Goal: Task Accomplishment & Management: Manage account settings

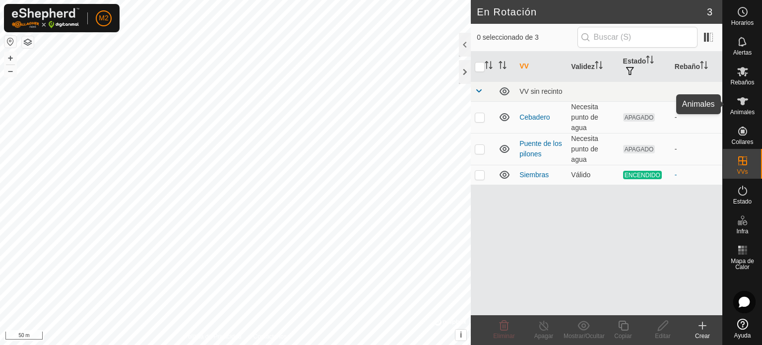
click at [744, 115] on span "Animales" at bounding box center [742, 112] width 24 height 6
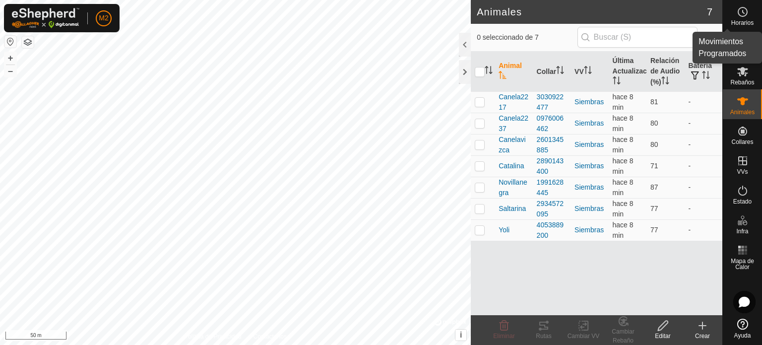
click at [746, 9] on circle at bounding box center [742, 11] width 9 height 9
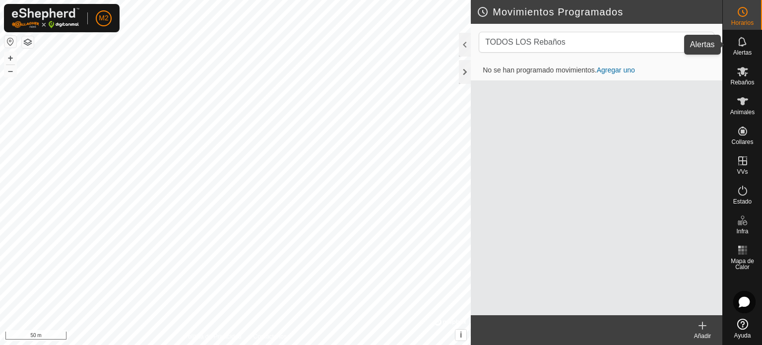
click at [753, 44] on div "Alertas" at bounding box center [742, 45] width 39 height 30
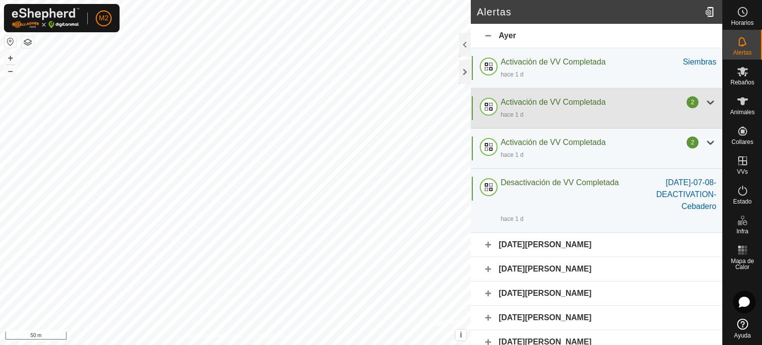
click at [704, 101] on div at bounding box center [710, 102] width 12 height 12
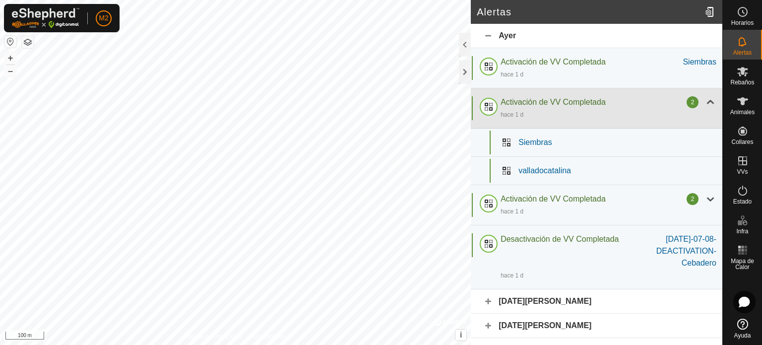
click at [704, 101] on div at bounding box center [710, 102] width 12 height 12
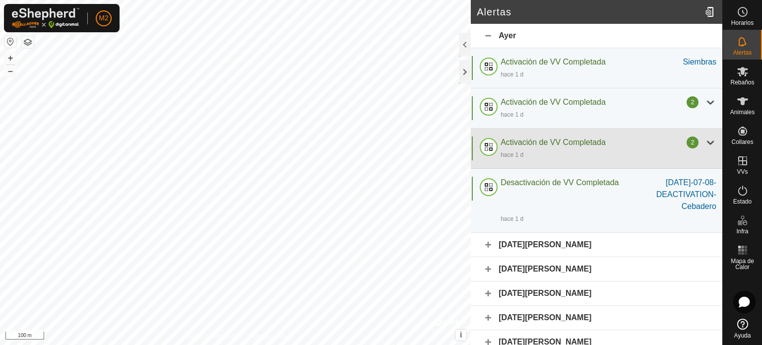
click at [704, 143] on div at bounding box center [710, 142] width 12 height 12
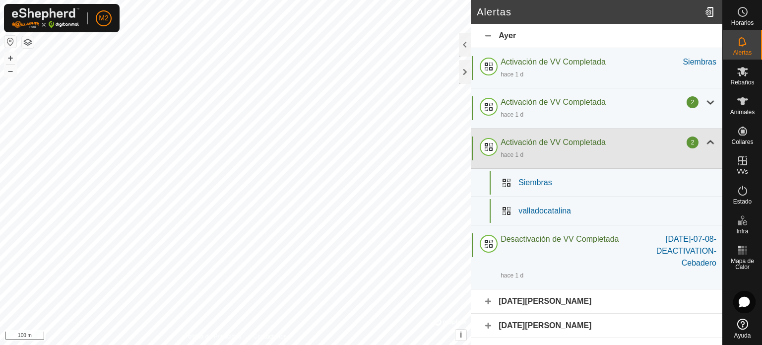
click at [704, 143] on div at bounding box center [710, 142] width 12 height 12
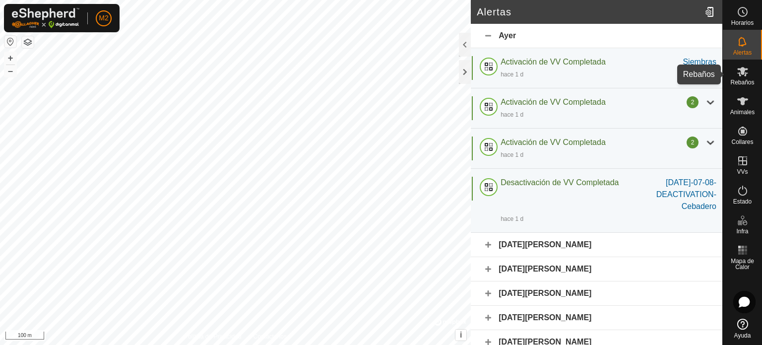
click at [733, 86] on div "Rebaños" at bounding box center [742, 75] width 39 height 30
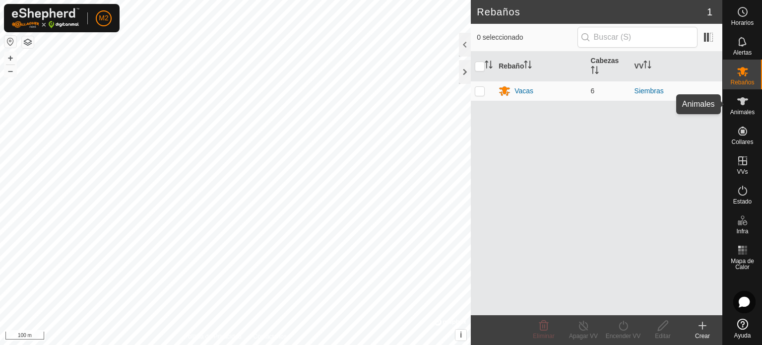
click at [748, 109] on span "Animales" at bounding box center [742, 112] width 24 height 6
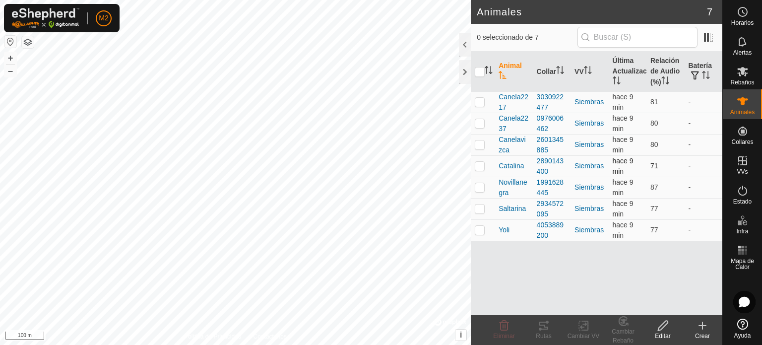
click at [477, 165] on p-checkbox at bounding box center [480, 166] width 10 height 8
click at [628, 330] on div "Cambiar Rebaño" at bounding box center [623, 336] width 40 height 18
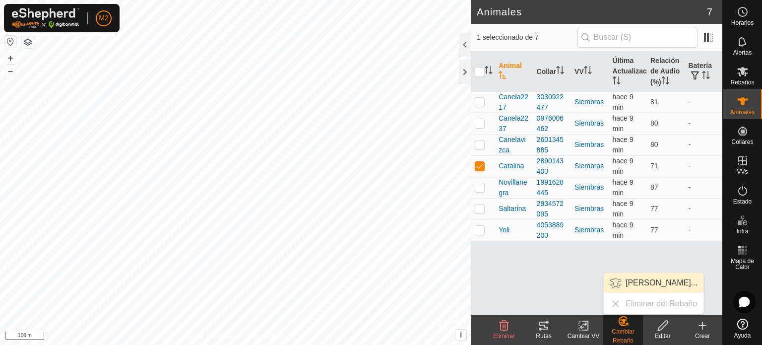
click at [642, 285] on link "[PERSON_NAME]..." at bounding box center [654, 283] width 100 height 20
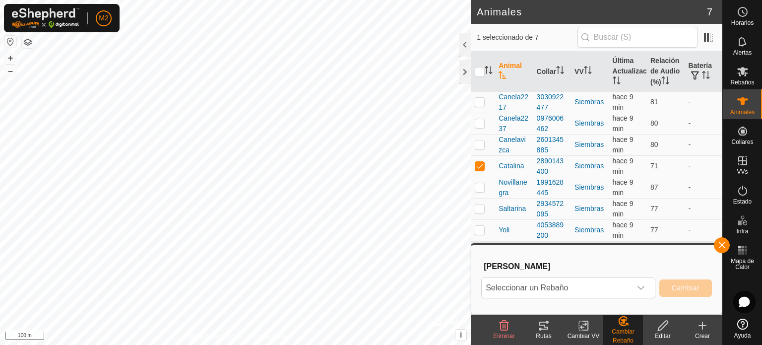
click at [642, 285] on icon "dropdown trigger" at bounding box center [641, 288] width 8 height 8
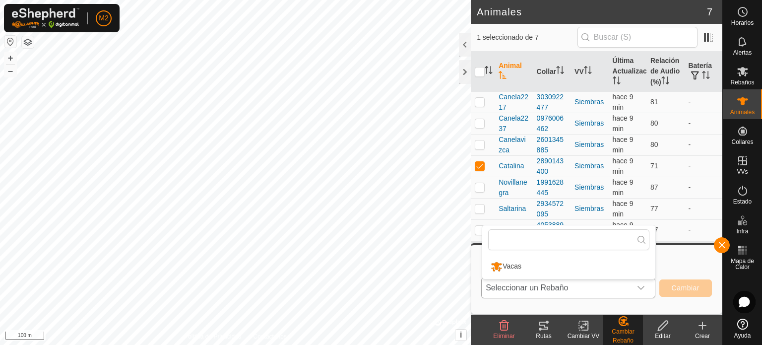
click at [603, 269] on li "Vacas" at bounding box center [568, 266] width 173 height 25
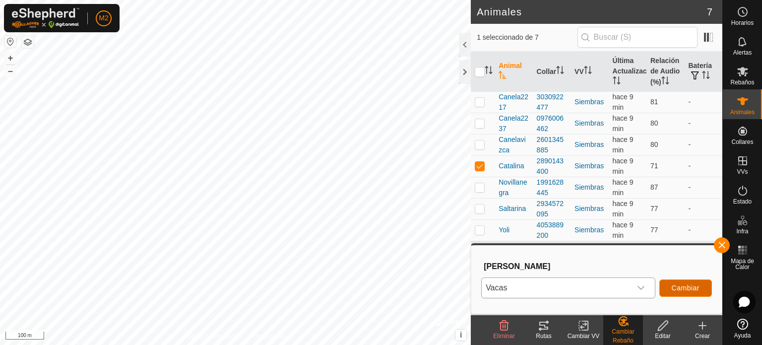
click at [673, 292] on button "Cambiar" at bounding box center [685, 287] width 53 height 17
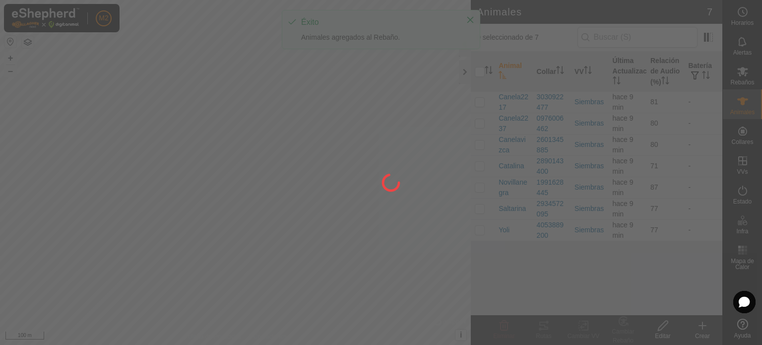
checkbox input "false"
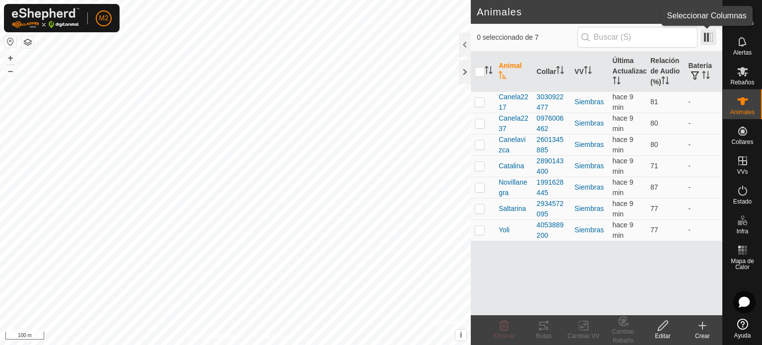
click at [708, 43] on span at bounding box center [708, 37] width 16 height 16
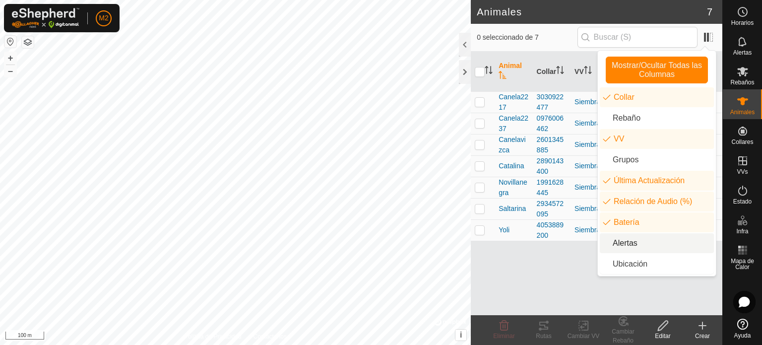
click at [640, 244] on li "Alertas" at bounding box center [657, 243] width 114 height 20
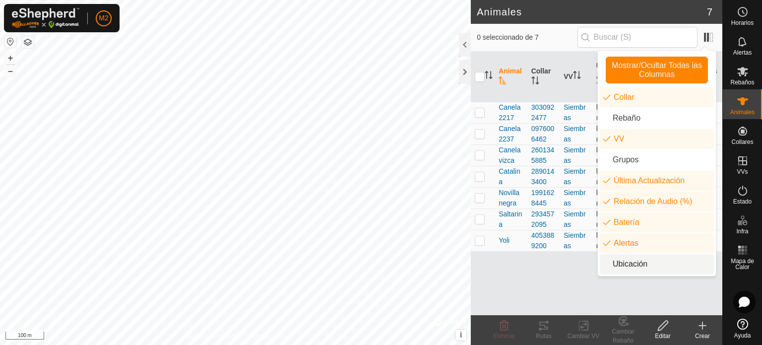
click at [641, 262] on li "Ubicación" at bounding box center [657, 264] width 114 height 20
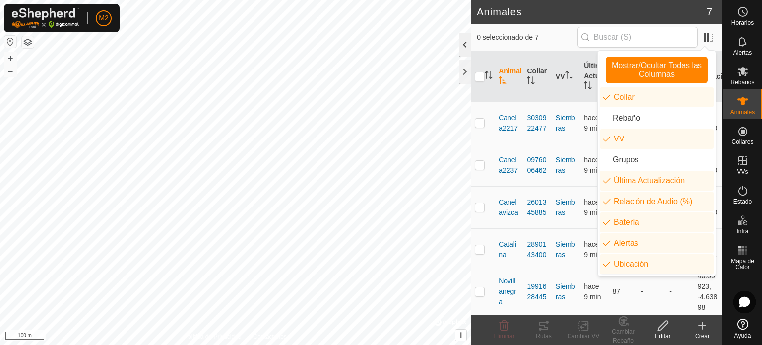
click at [466, 51] on div at bounding box center [465, 45] width 12 height 24
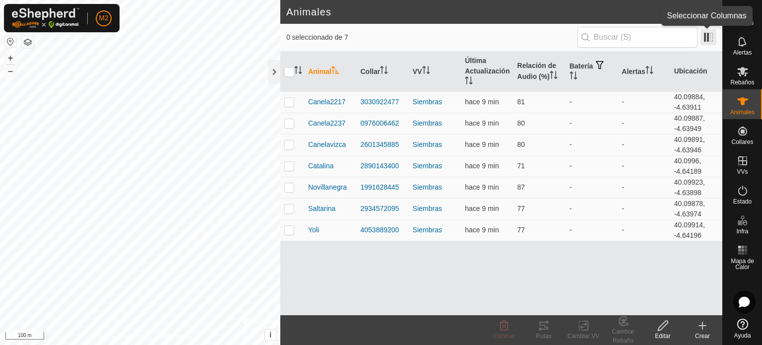
click at [702, 37] on span at bounding box center [708, 37] width 16 height 16
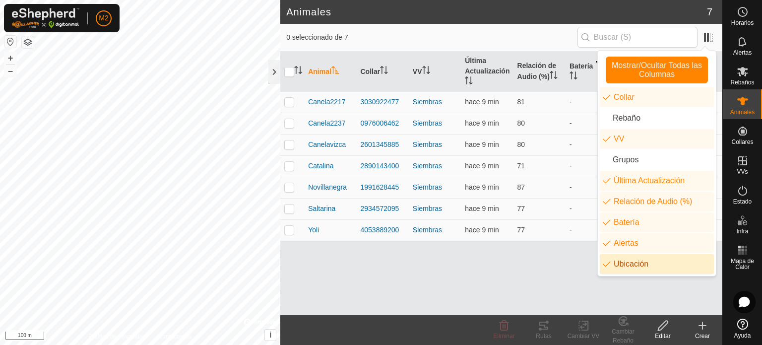
click at [633, 266] on li "Ubicación" at bounding box center [657, 264] width 114 height 20
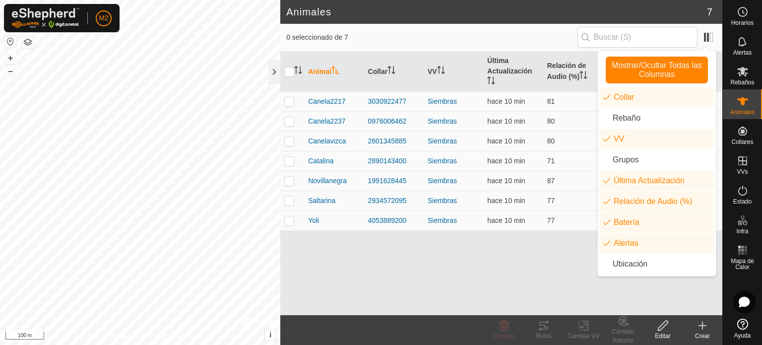
click at [439, 253] on div "Animal Collar VV Última Actualización Relación de Audio (%) Batería Alertas Can…" at bounding box center [501, 183] width 442 height 263
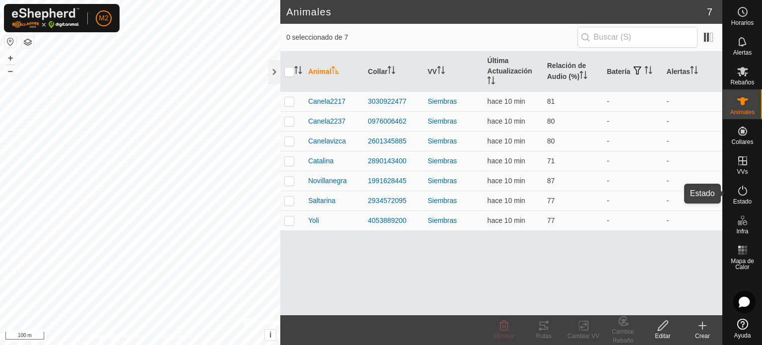
click at [742, 185] on icon at bounding box center [743, 191] width 12 height 12
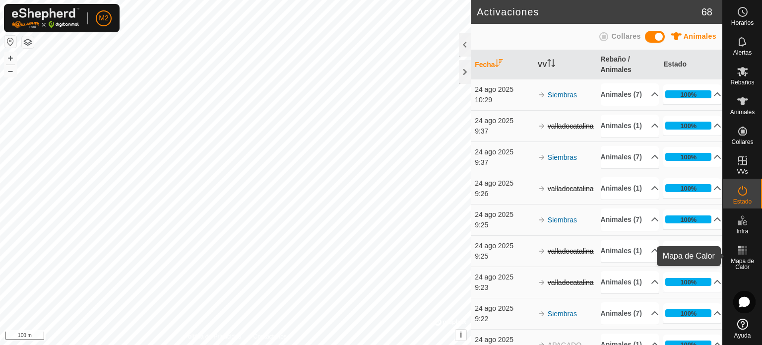
click at [740, 247] on rect at bounding box center [739, 247] width 2 height 2
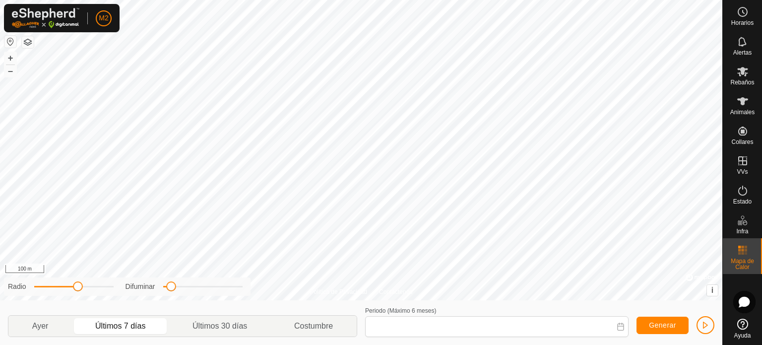
type input "[DATE] - [DATE]"
click at [667, 323] on span "Generar" at bounding box center [662, 325] width 27 height 8
click at [742, 79] on span "Rebaños" at bounding box center [742, 82] width 24 height 6
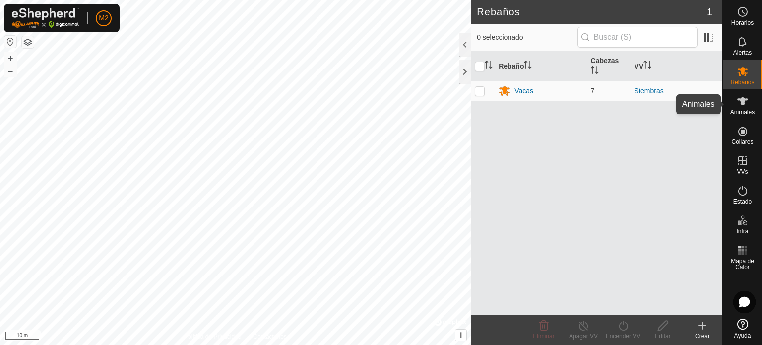
click at [750, 111] on span "Animales" at bounding box center [742, 112] width 24 height 6
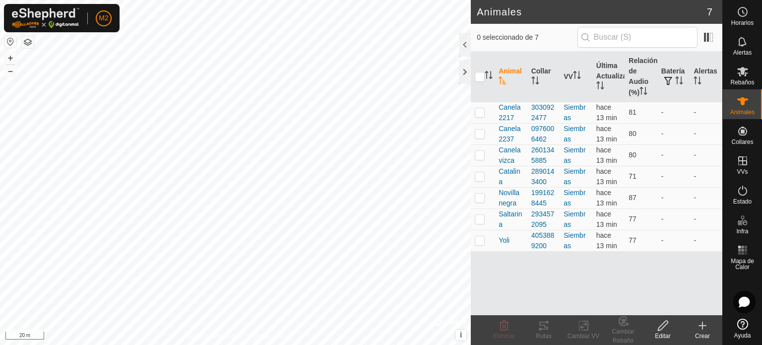
click at [505, 307] on div "Animales 7 0 seleccionado de 7 Animal Collar VV Última Actualización Relación d…" at bounding box center [361, 172] width 722 height 345
click at [339, 344] on html "M2 Horarios Alertas Rebaños Animales Collares VVs Estado Infra Mapa de Calor Ay…" at bounding box center [381, 172] width 762 height 345
click at [373, 344] on html "M2 Horarios Alertas Rebaños Animales Collares VVs Estado Infra Mapa de Calor Ay…" at bounding box center [381, 172] width 762 height 345
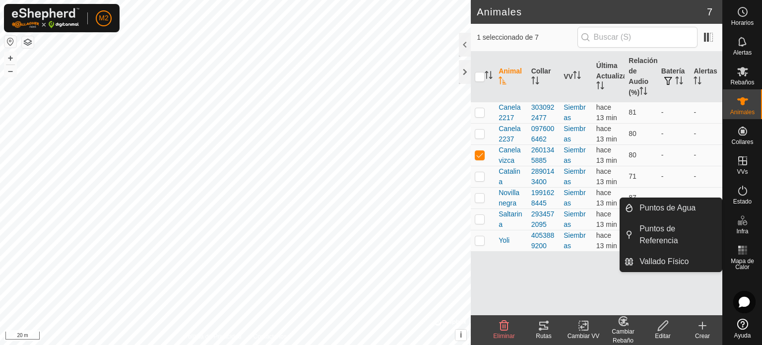
click at [544, 329] on icon at bounding box center [544, 325] width 12 height 12
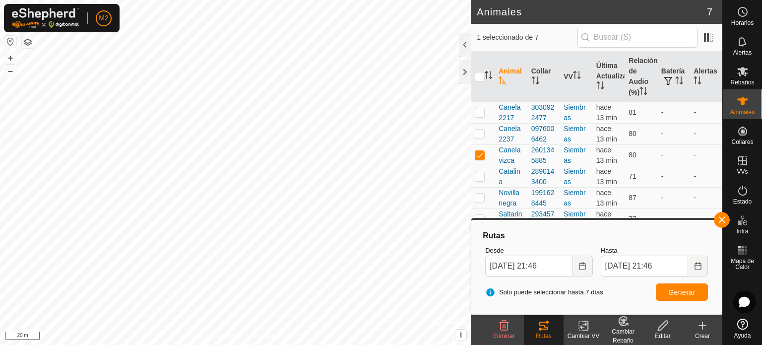
click at [492, 344] on html "M2 Horarios Alertas Rebaños Animales Collares VVs Estado Infra Mapa de Calor Ay…" at bounding box center [381, 172] width 762 height 345
click at [480, 157] on p-checkbox at bounding box center [480, 155] width 10 height 8
checkbox input "false"
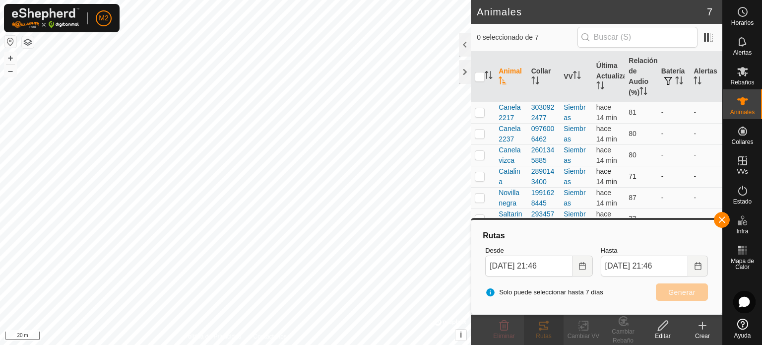
click at [480, 175] on p-checkbox at bounding box center [480, 176] width 10 height 8
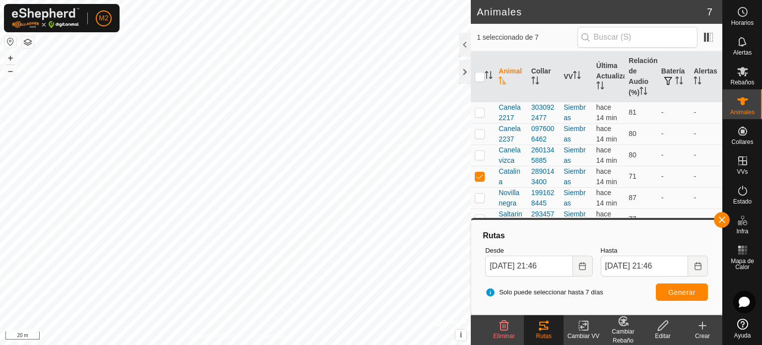
click at [542, 328] on icon at bounding box center [544, 325] width 12 height 12
click at [677, 292] on span "Generar" at bounding box center [681, 292] width 27 height 8
click at [478, 172] on p-checkbox at bounding box center [480, 176] width 10 height 8
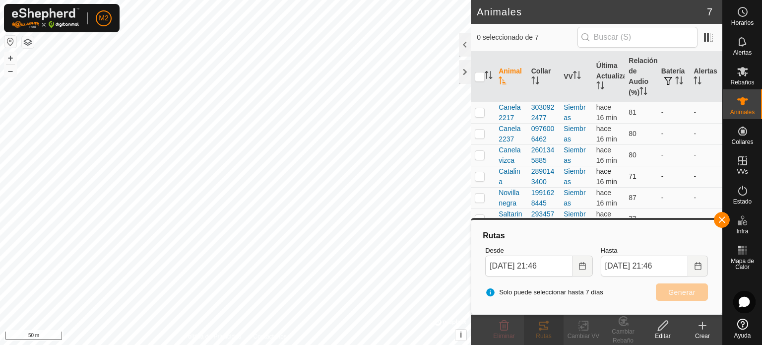
checkbox input "false"
click at [480, 195] on p-checkbox at bounding box center [480, 197] width 10 height 8
checkbox input "true"
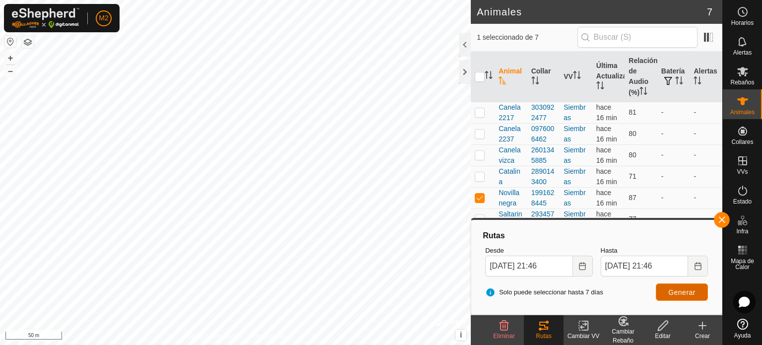
click at [680, 293] on span "Generar" at bounding box center [681, 292] width 27 height 8
click at [476, 113] on p-checkbox at bounding box center [480, 112] width 10 height 8
checkbox input "true"
click at [477, 196] on p-checkbox at bounding box center [480, 197] width 10 height 8
checkbox input "false"
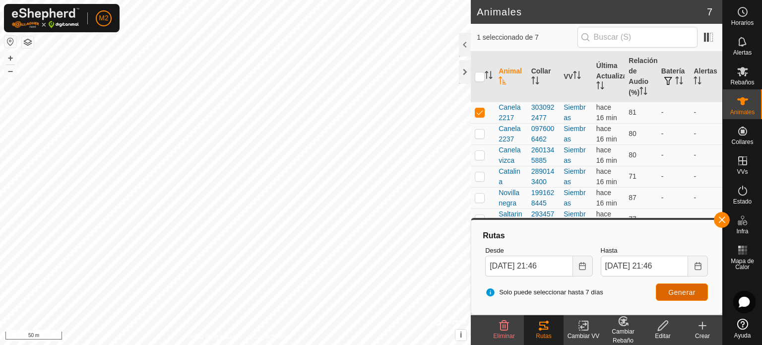
click at [675, 291] on span "Generar" at bounding box center [681, 292] width 27 height 8
click at [476, 135] on p-checkbox at bounding box center [480, 133] width 10 height 8
checkbox input "true"
click at [482, 116] on p-checkbox at bounding box center [480, 112] width 10 height 8
checkbox input "false"
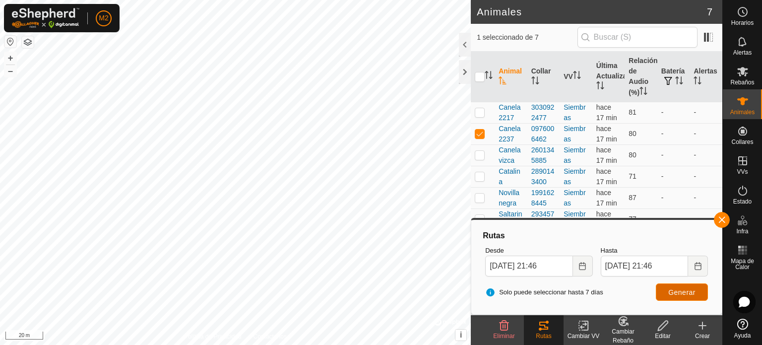
click at [673, 286] on button "Generar" at bounding box center [682, 291] width 52 height 17
click at [506, 172] on div "Animales 7 1 seleccionado de 7 Animal Collar VV Última Actualización Relación d…" at bounding box center [361, 172] width 722 height 345
click at [479, 132] on p-checkbox at bounding box center [480, 133] width 10 height 8
checkbox input "false"
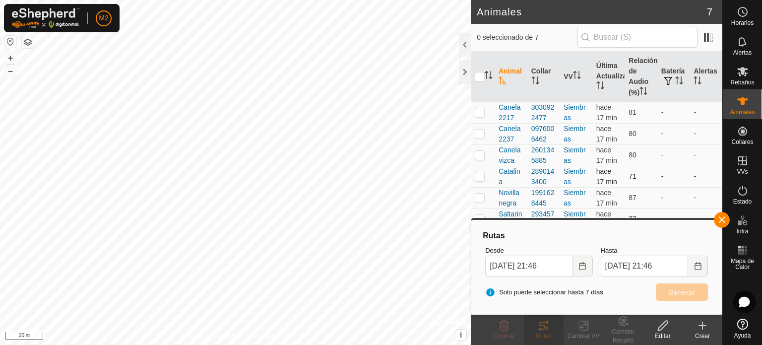
click at [478, 174] on p-checkbox at bounding box center [480, 176] width 10 height 8
checkbox input "true"
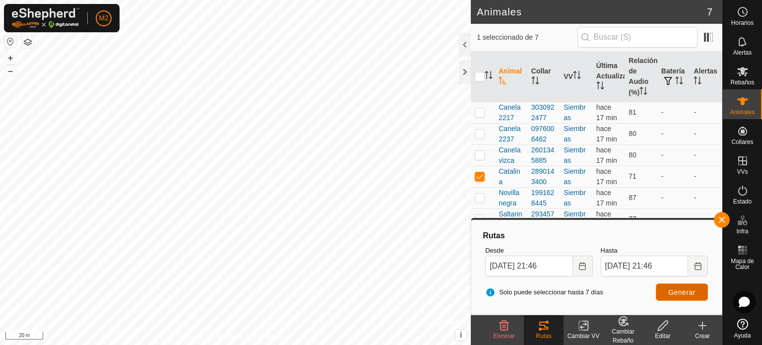
click at [678, 294] on span "Generar" at bounding box center [681, 292] width 27 height 8
click at [479, 113] on p-checkbox at bounding box center [480, 112] width 10 height 8
checkbox input "true"
click at [485, 178] on td at bounding box center [483, 176] width 24 height 21
checkbox input "false"
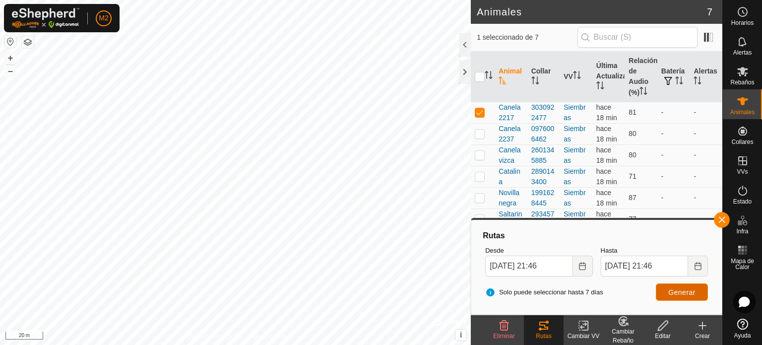
click at [684, 300] on button "Generar" at bounding box center [682, 291] width 52 height 17
click at [477, 111] on p-checkbox at bounding box center [480, 112] width 10 height 8
checkbox input "false"
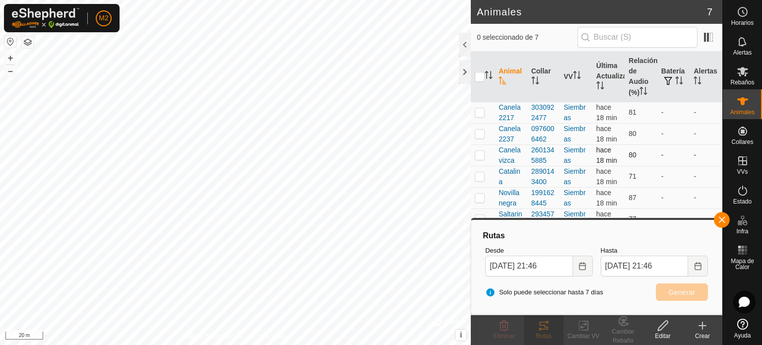
click at [483, 153] on p-checkbox at bounding box center [480, 155] width 10 height 8
checkbox input "true"
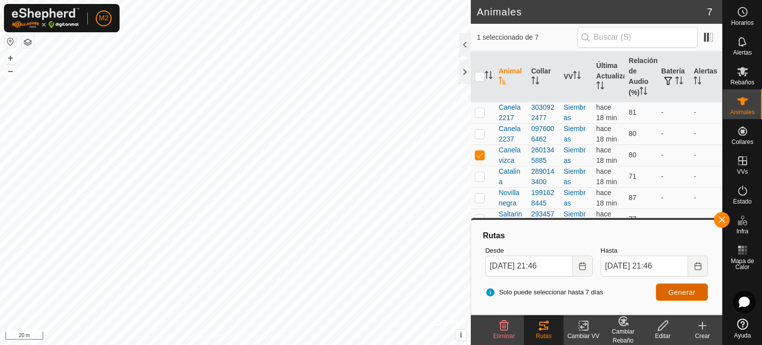
click at [665, 289] on button "Generar" at bounding box center [682, 291] width 52 height 17
click at [475, 173] on div "Animales 7 1 seleccionado de 7 Animal Collar VV Última Actualización Relación d…" at bounding box center [361, 172] width 722 height 345
click at [484, 175] on p-checkbox at bounding box center [480, 176] width 10 height 8
checkbox input "true"
click at [477, 145] on td at bounding box center [483, 154] width 24 height 21
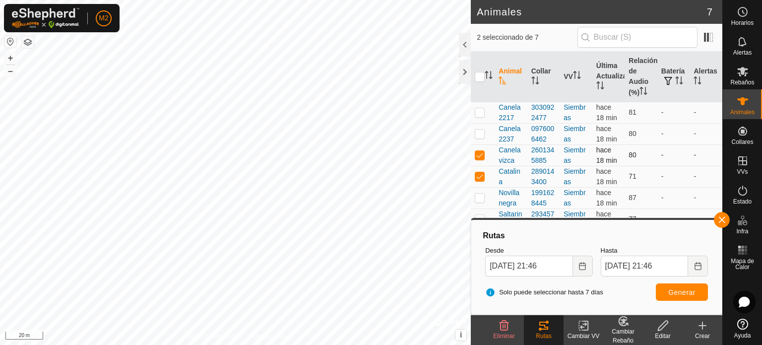
checkbox input "false"
click at [484, 174] on p-checkbox at bounding box center [480, 176] width 10 height 8
checkbox input "false"
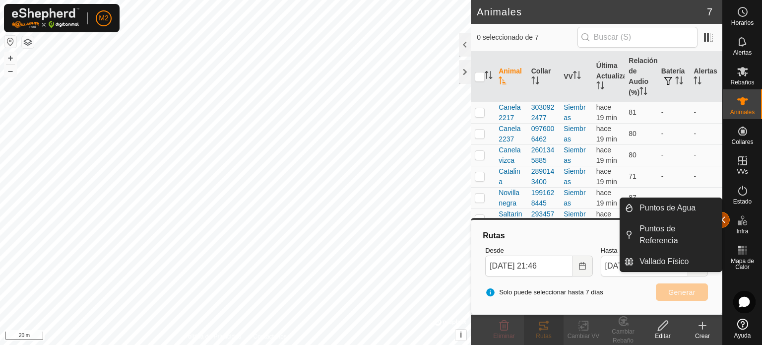
click at [723, 216] on button "button" at bounding box center [722, 220] width 16 height 16
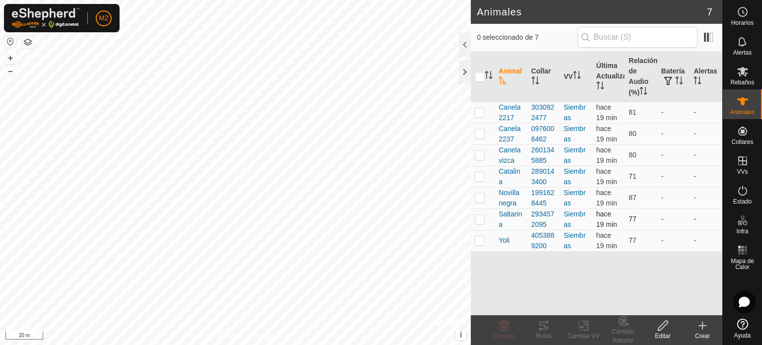
click at [480, 221] on p-checkbox at bounding box center [480, 219] width 10 height 8
click at [546, 322] on icon at bounding box center [543, 325] width 9 height 8
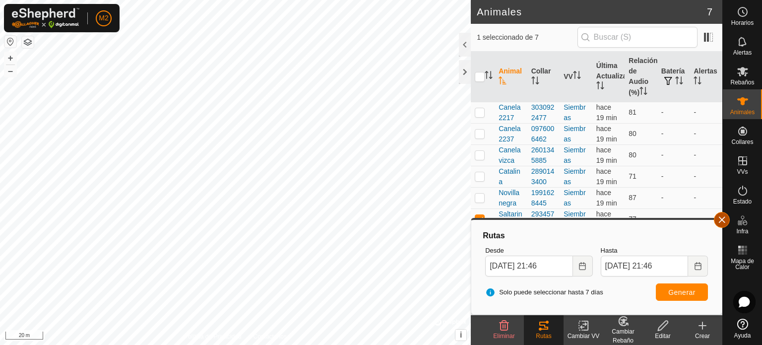
click at [725, 217] on button "button" at bounding box center [722, 220] width 16 height 16
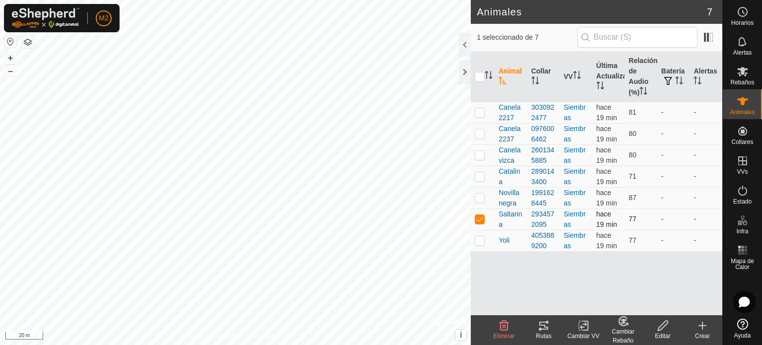
click at [484, 215] on p-checkbox at bounding box center [480, 219] width 10 height 8
checkbox input "false"
click at [479, 236] on p-checkbox at bounding box center [480, 240] width 10 height 8
click at [543, 327] on icon at bounding box center [544, 325] width 12 height 12
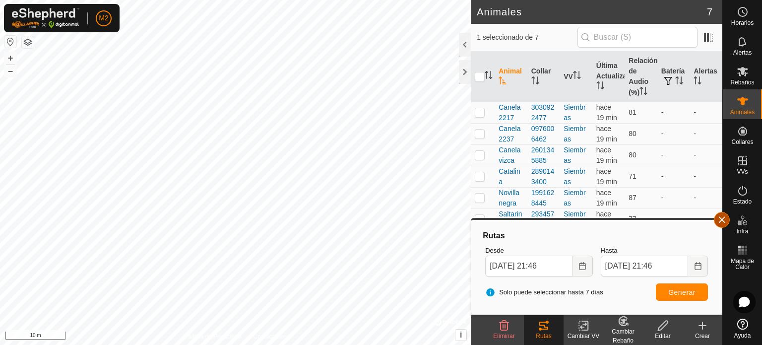
click at [725, 218] on button "button" at bounding box center [722, 220] width 16 height 16
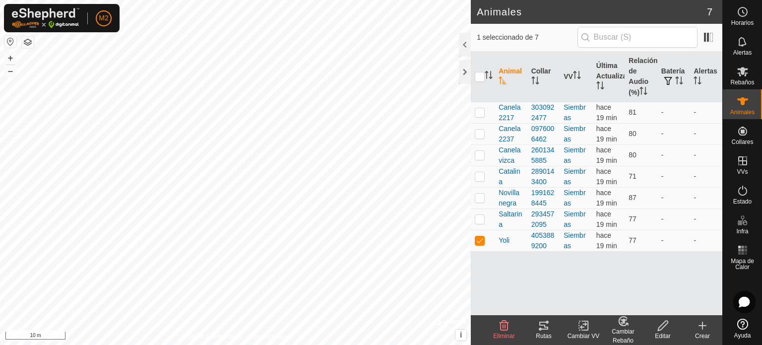
click at [556, 322] on tracks-svg-icon at bounding box center [544, 325] width 40 height 12
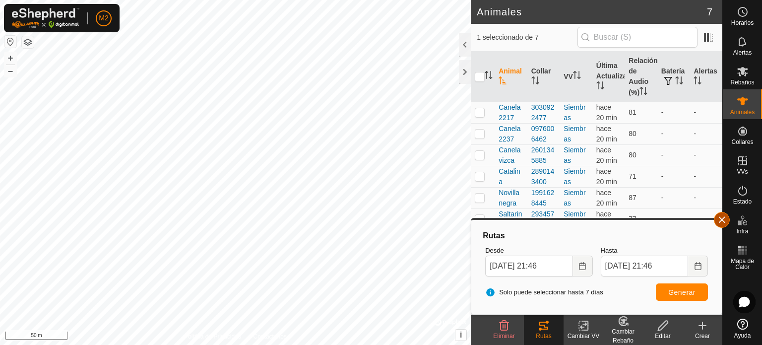
click at [716, 217] on button "button" at bounding box center [722, 220] width 16 height 16
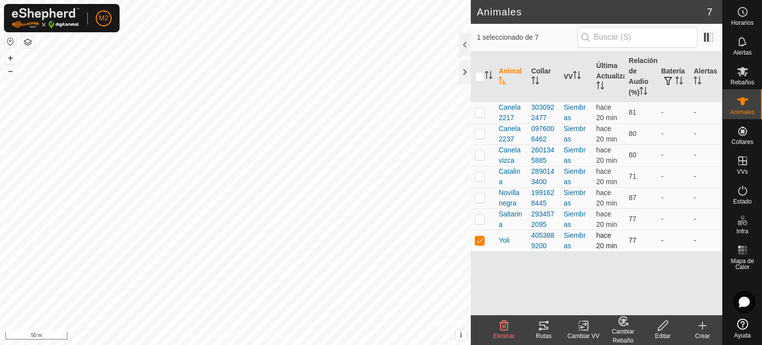
click at [482, 239] on p-checkbox at bounding box center [480, 240] width 10 height 8
checkbox input "false"
click at [480, 176] on p-checkbox at bounding box center [480, 176] width 10 height 8
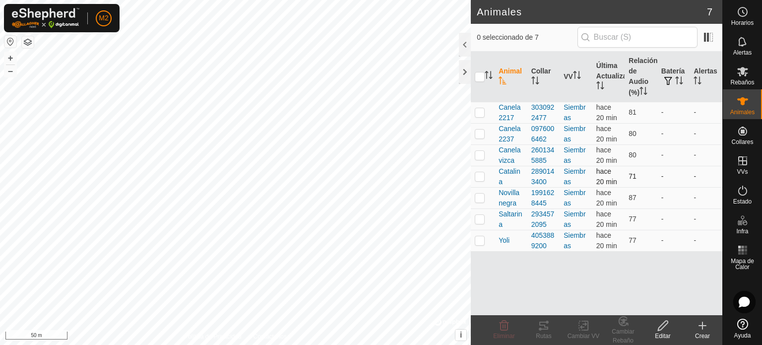
checkbox input "true"
click at [662, 327] on icon at bounding box center [663, 325] width 10 height 10
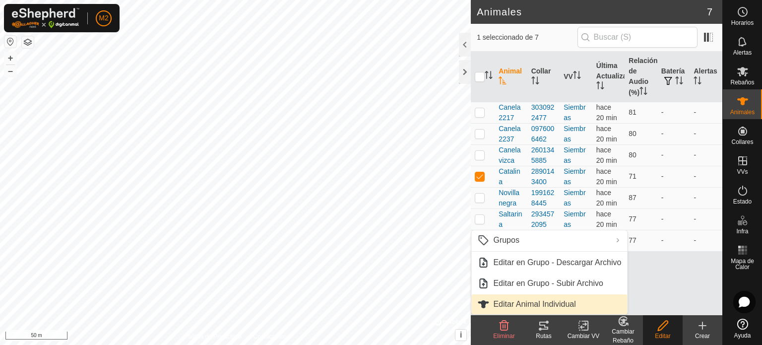
click at [564, 303] on link "Editar Animal Individual" at bounding box center [549, 304] width 156 height 20
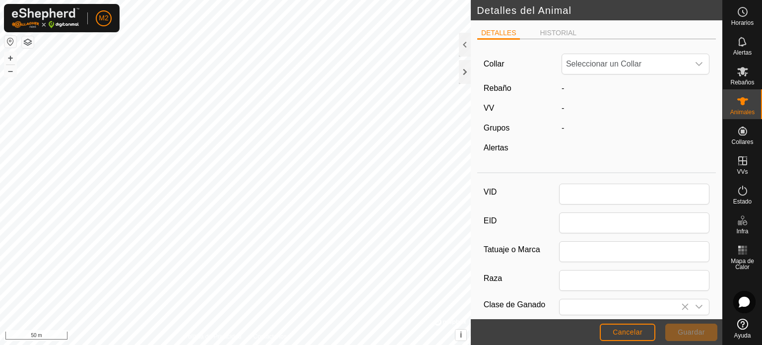
type input "Catalina"
type input "0"
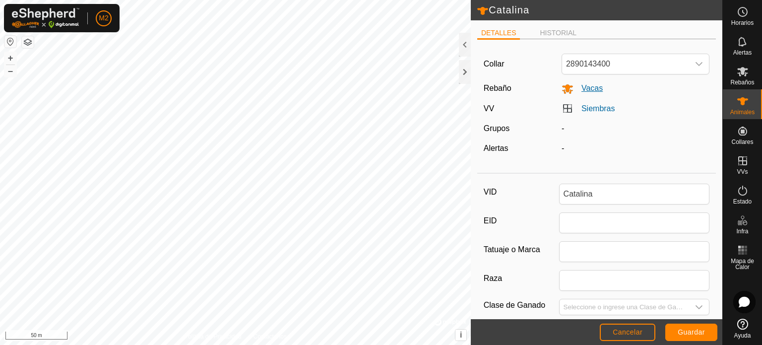
click at [577, 91] on span "Vacas" at bounding box center [587, 88] width 29 height 8
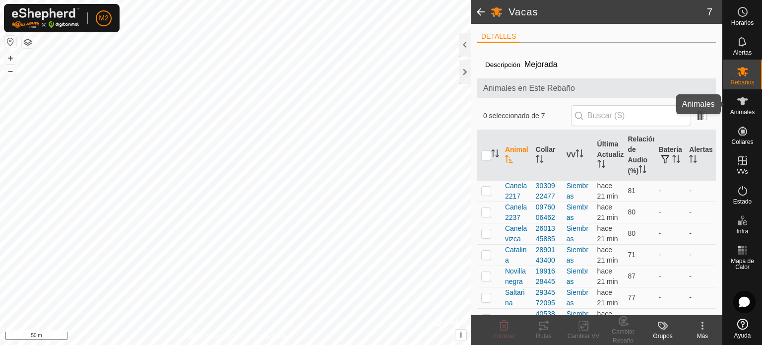
click at [742, 106] on icon at bounding box center [743, 101] width 12 height 12
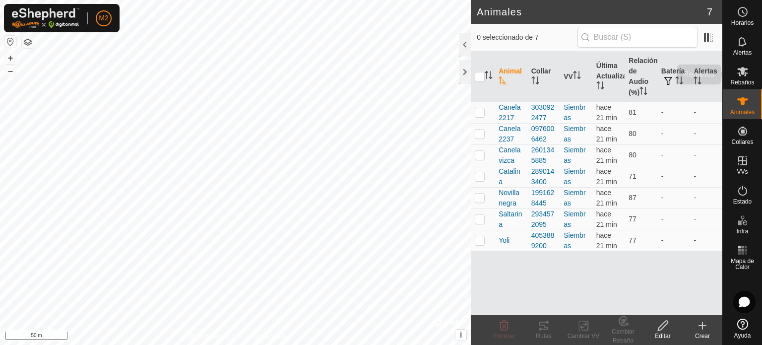
click at [740, 80] on span "Rebaños" at bounding box center [742, 82] width 24 height 6
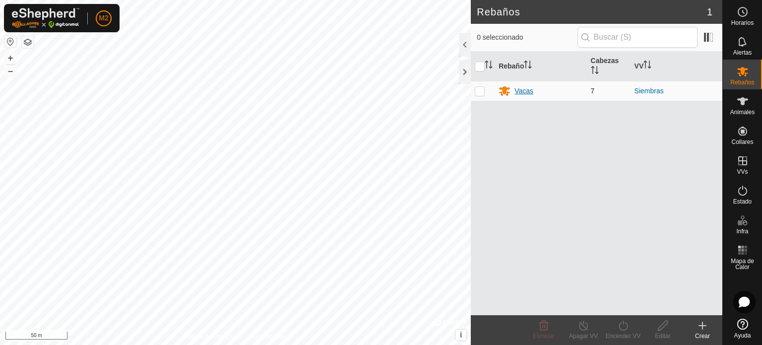
click at [515, 89] on div "Vacas" at bounding box center [523, 91] width 19 height 10
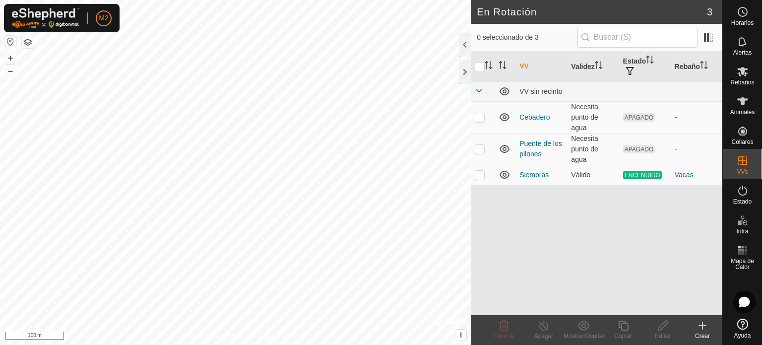
checkbox input "true"
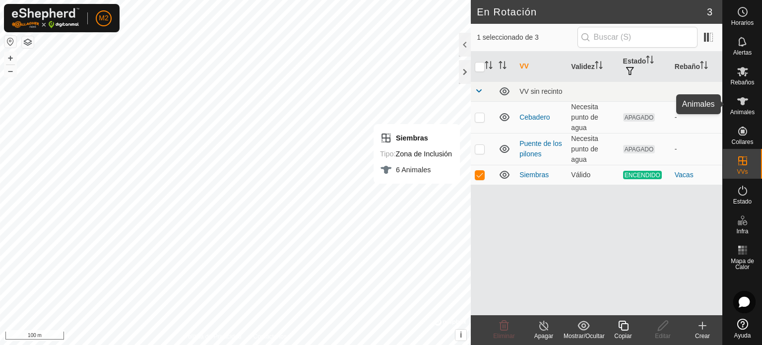
click at [744, 97] on icon at bounding box center [743, 101] width 12 height 12
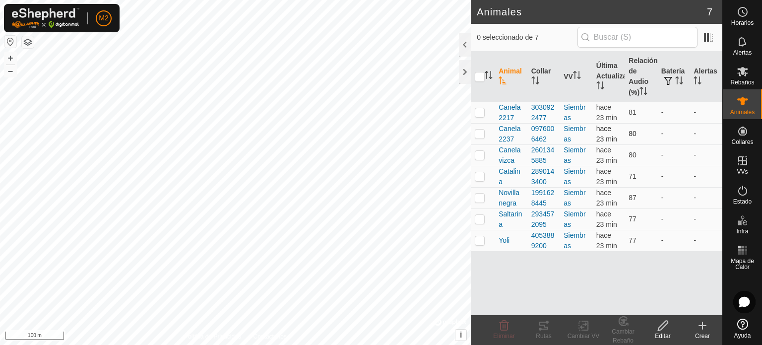
click at [480, 132] on p-checkbox at bounding box center [480, 133] width 10 height 8
checkbox input "true"
click at [545, 323] on icon at bounding box center [544, 325] width 12 height 12
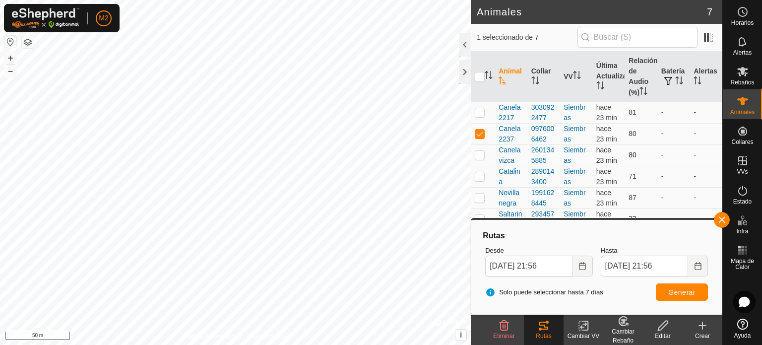
click at [482, 153] on p-checkbox at bounding box center [480, 155] width 10 height 8
checkbox input "true"
click at [478, 135] on p-checkbox at bounding box center [480, 133] width 10 height 8
checkbox input "false"
click at [486, 206] on td at bounding box center [483, 197] width 24 height 21
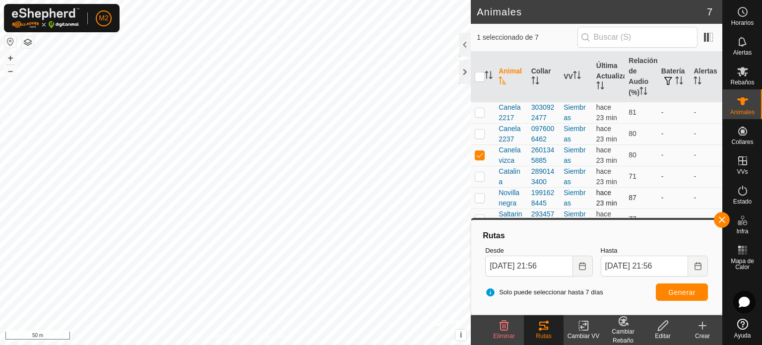
checkbox input "true"
click at [483, 213] on td at bounding box center [483, 218] width 24 height 21
checkbox input "true"
click at [480, 194] on p-checkbox at bounding box center [480, 197] width 10 height 8
checkbox input "false"
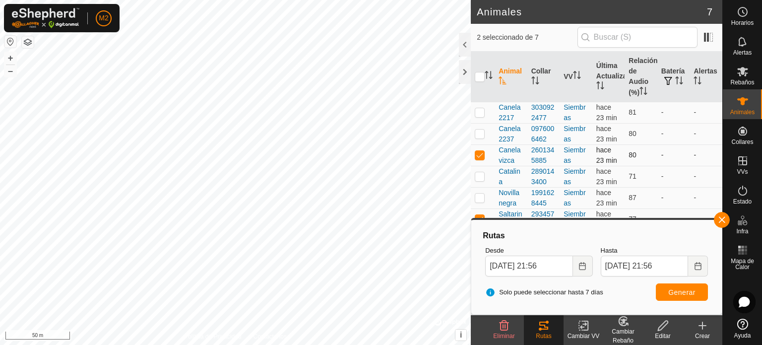
click at [475, 158] on p-checkbox at bounding box center [480, 155] width 10 height 8
checkbox input "false"
click at [662, 295] on button "Generar" at bounding box center [682, 291] width 52 height 17
click at [719, 216] on button "button" at bounding box center [722, 220] width 16 height 16
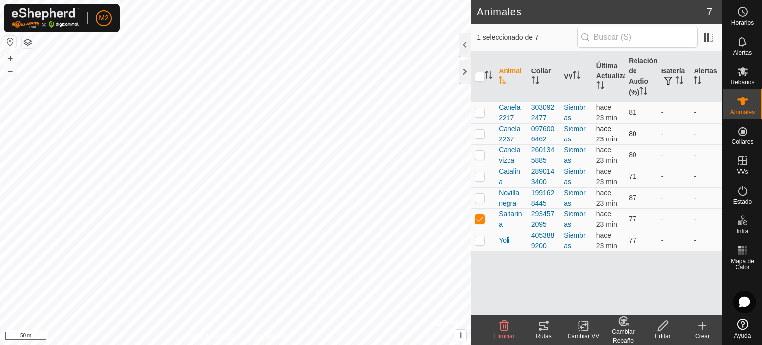
click at [481, 131] on p-checkbox at bounding box center [480, 133] width 10 height 8
checkbox input "true"
click at [479, 220] on p-checkbox at bounding box center [480, 219] width 10 height 8
checkbox input "false"
click at [547, 331] on icon at bounding box center [544, 325] width 12 height 12
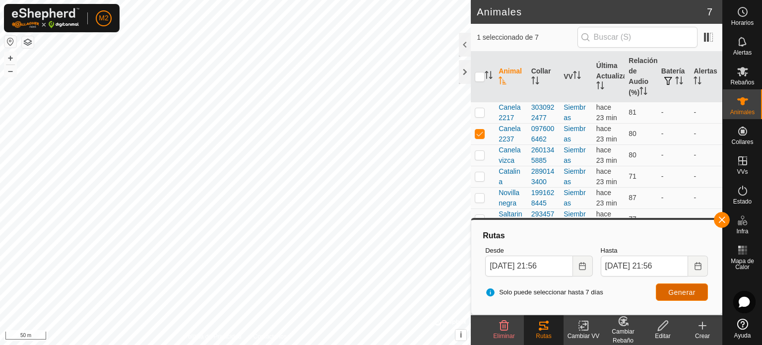
click at [662, 288] on button "Generar" at bounding box center [682, 291] width 52 height 17
click at [484, 113] on p-tablecheckbox at bounding box center [480, 112] width 10 height 8
checkbox input "true"
click at [479, 129] on p-tablecheckbox at bounding box center [480, 133] width 10 height 8
checkbox input "false"
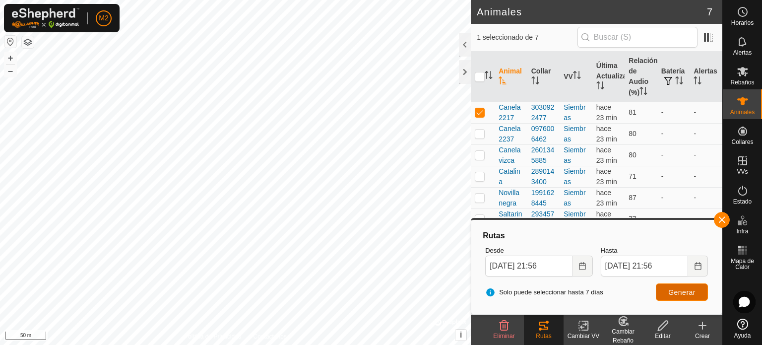
click at [675, 288] on span "Generar" at bounding box center [681, 292] width 27 height 8
click at [508, 150] on div "Animales 7 1 seleccionado de 7 Animal Collar VV Última Actualización Relación d…" at bounding box center [361, 172] width 722 height 345
click at [726, 222] on button "button" at bounding box center [722, 220] width 16 height 16
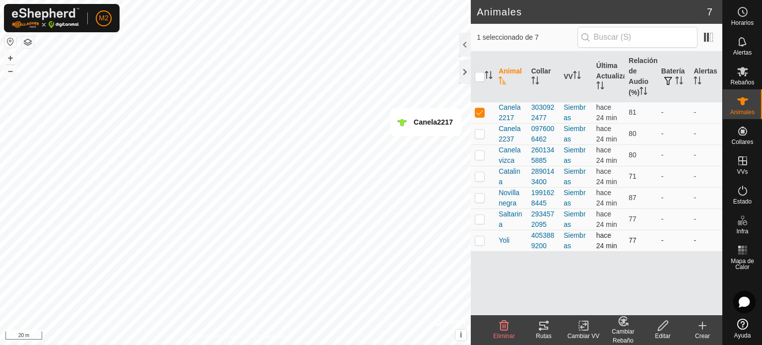
click at [478, 242] on p-checkbox at bounding box center [480, 240] width 10 height 8
checkbox input "true"
click at [532, 324] on tracks-svg-icon at bounding box center [544, 325] width 40 height 12
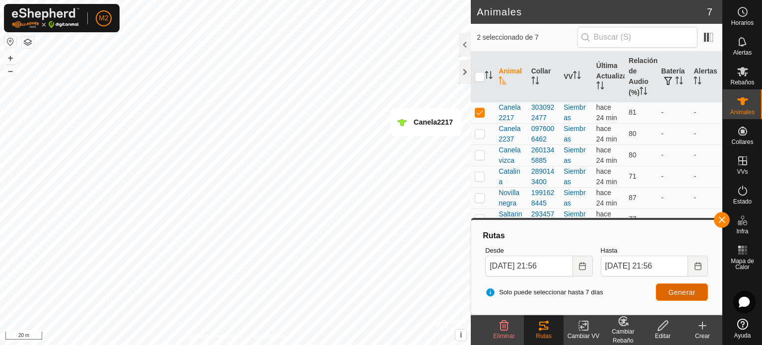
click at [685, 291] on span "Generar" at bounding box center [681, 292] width 27 height 8
click at [485, 112] on td at bounding box center [483, 112] width 24 height 21
checkbox input "false"
click at [673, 293] on span "Generar" at bounding box center [681, 292] width 27 height 8
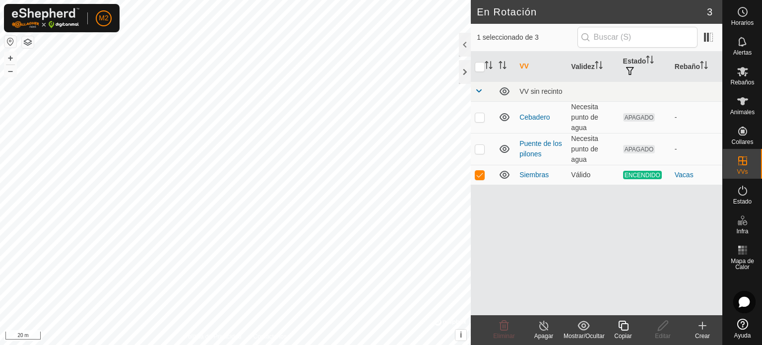
checkbox input "false"
click at [748, 103] on icon at bounding box center [743, 101] width 12 height 12
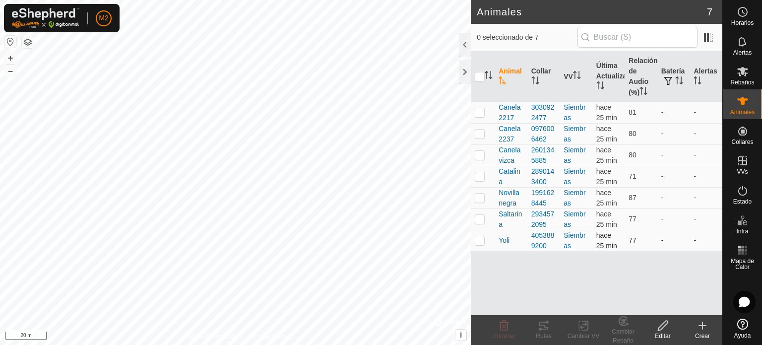
click at [479, 241] on p-checkbox at bounding box center [480, 240] width 10 height 8
checkbox input "true"
click at [541, 325] on icon at bounding box center [543, 325] width 9 height 8
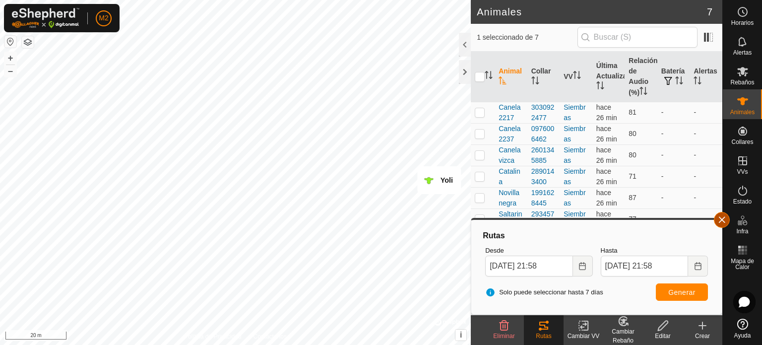
click at [719, 226] on button "button" at bounding box center [722, 220] width 16 height 16
